Goal: Find specific page/section: Find specific page/section

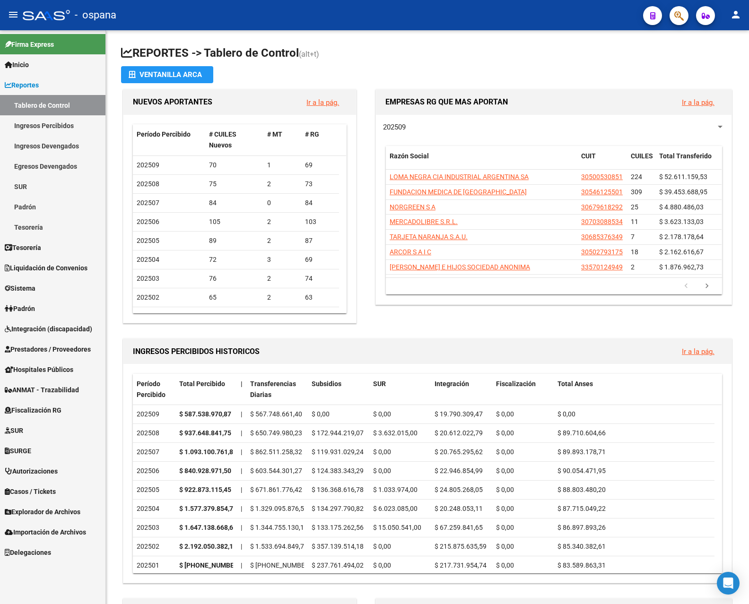
click at [60, 121] on link "Ingresos Percibidos" at bounding box center [52, 125] width 105 height 20
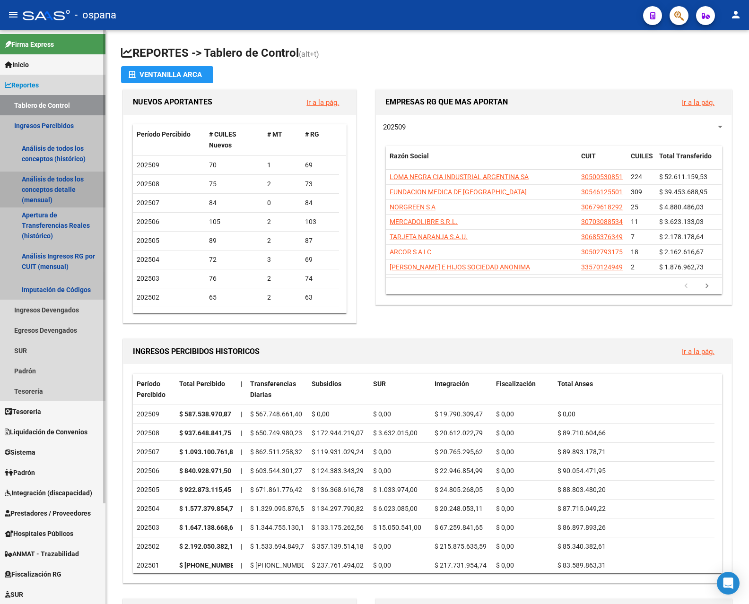
click at [55, 187] on link "Análisis de todos los conceptos detalle (mensual)" at bounding box center [52, 190] width 105 height 36
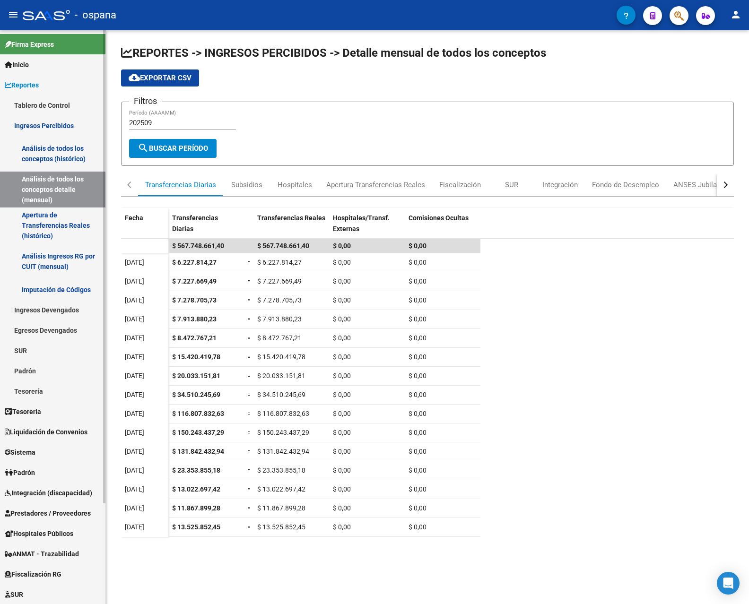
click at [46, 103] on link "Tablero de Control" at bounding box center [52, 105] width 105 height 20
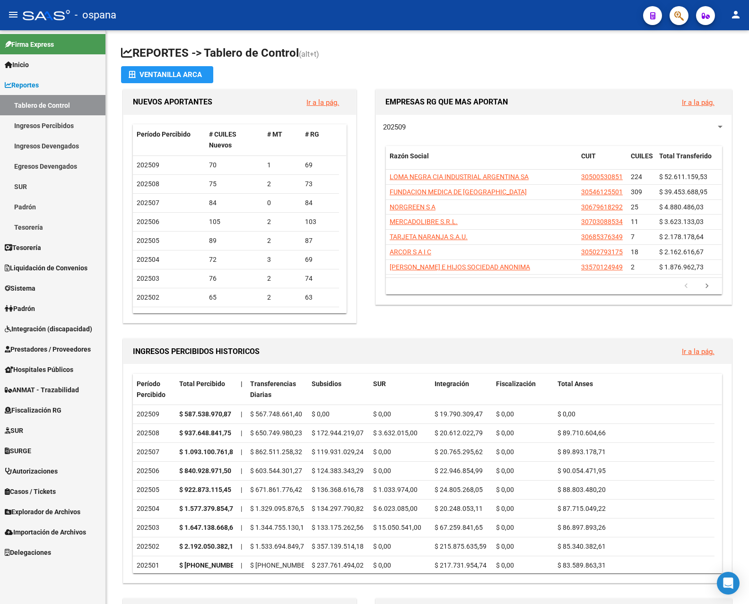
click at [736, 17] on mat-icon "person" at bounding box center [735, 14] width 11 height 11
click at [713, 59] on button "exit_to_app Salir" at bounding box center [716, 62] width 58 height 23
